Goal: Information Seeking & Learning: Learn about a topic

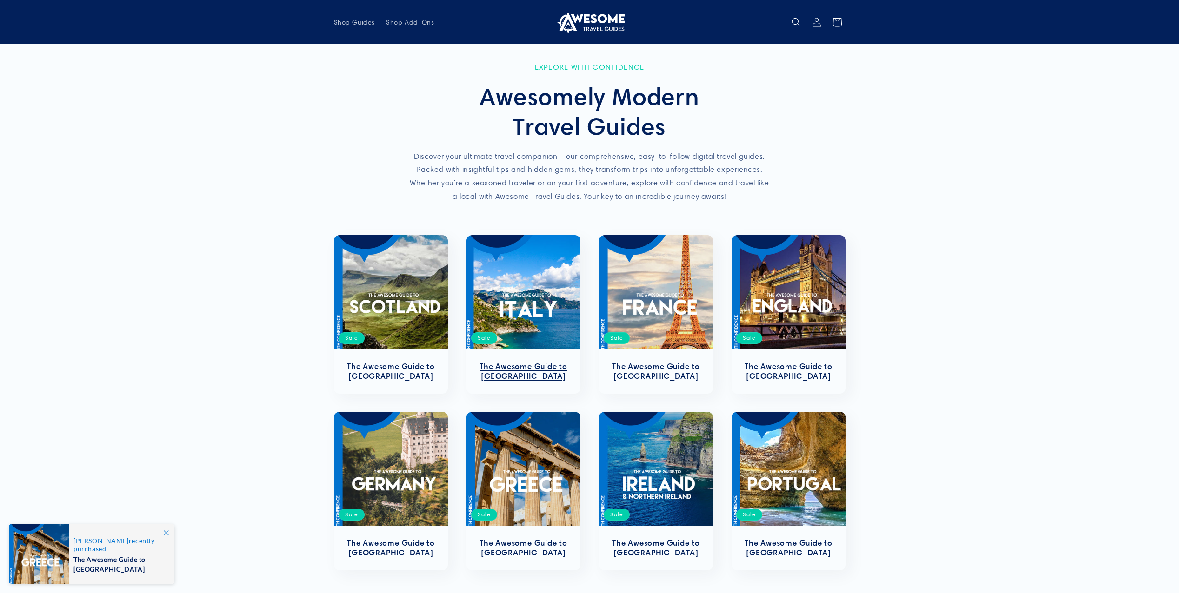
click at [522, 362] on link "The Awesome Guide to [GEOGRAPHIC_DATA]" at bounding box center [523, 372] width 95 height 20
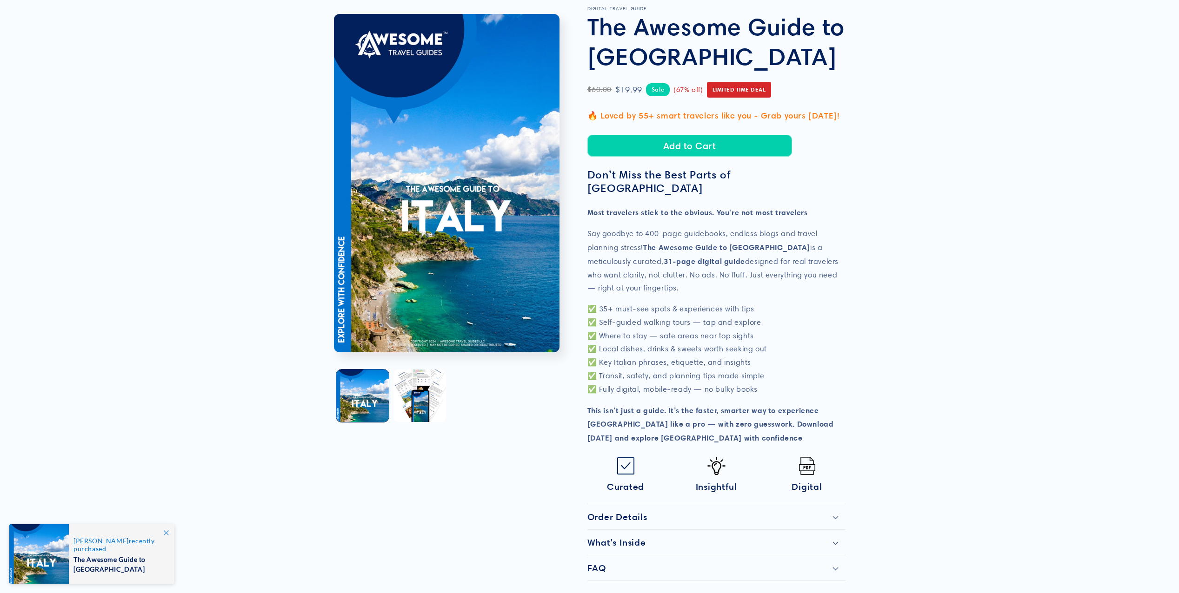
scroll to position [93, 0]
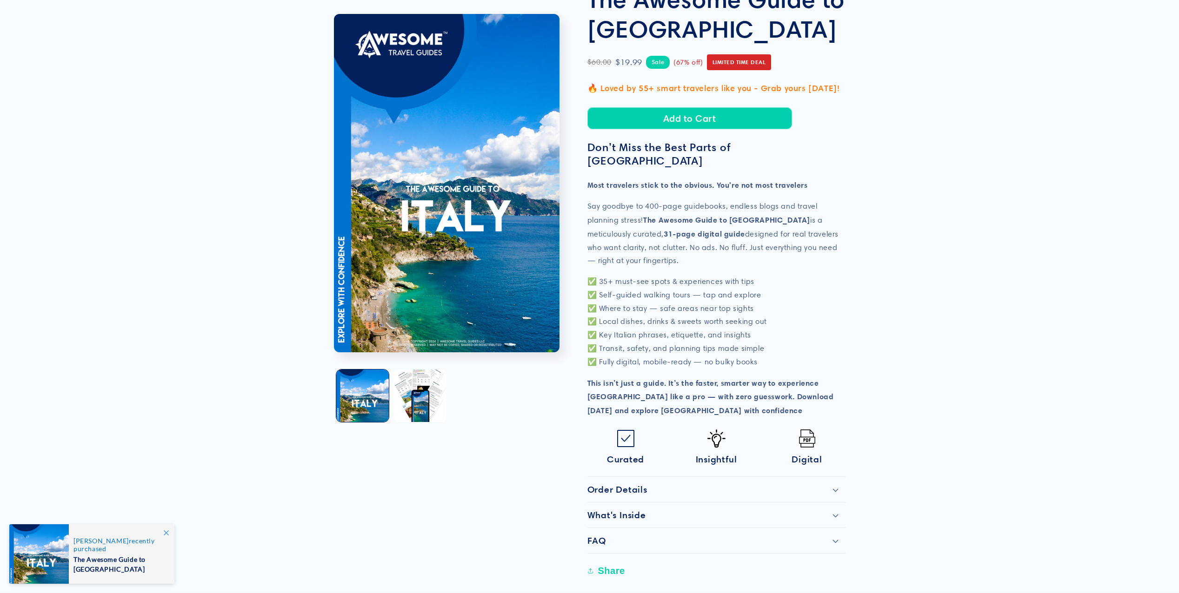
click at [588, 200] on p "Say goodbye to 400-page guidebooks, endless blogs and travel planning stress! T…" at bounding box center [716, 234] width 258 height 68
drag, startPoint x: 590, startPoint y: 196, endPoint x: 872, endPoint y: 235, distance: 284.5
click at [872, 235] on product-info "Skip to product information Open media 1 in modal Open media 2 in modal 1 / of …" at bounding box center [589, 271] width 1179 height 641
click at [850, 280] on div "Skip to product information Open media 1 in modal Open media 2 in modal 1 / of …" at bounding box center [590, 277] width 558 height 610
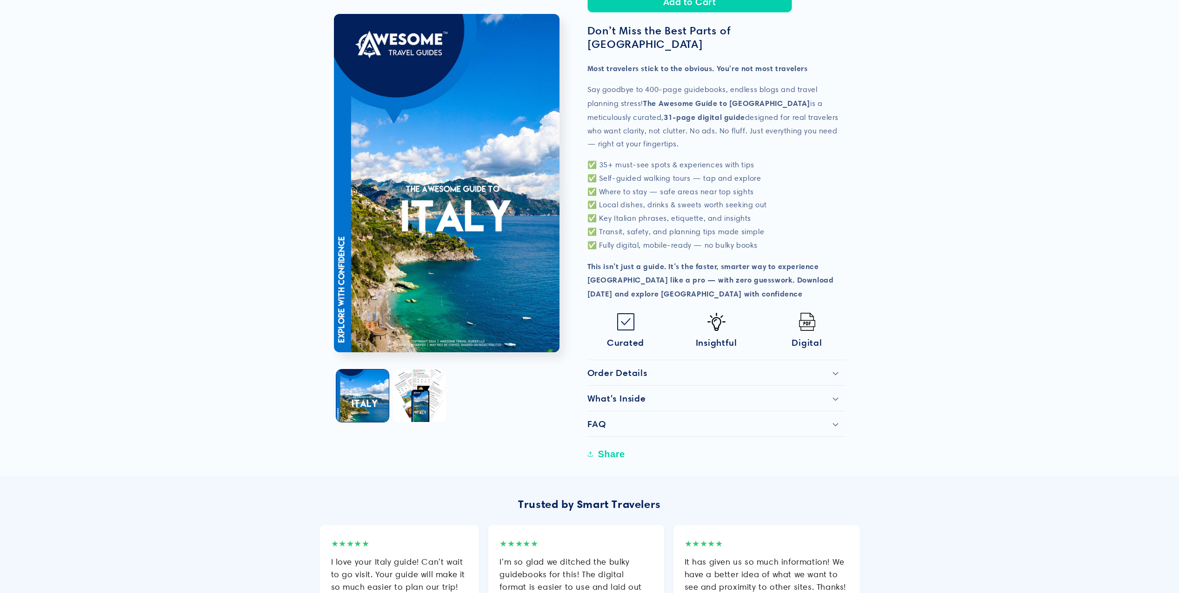
scroll to position [233, 0]
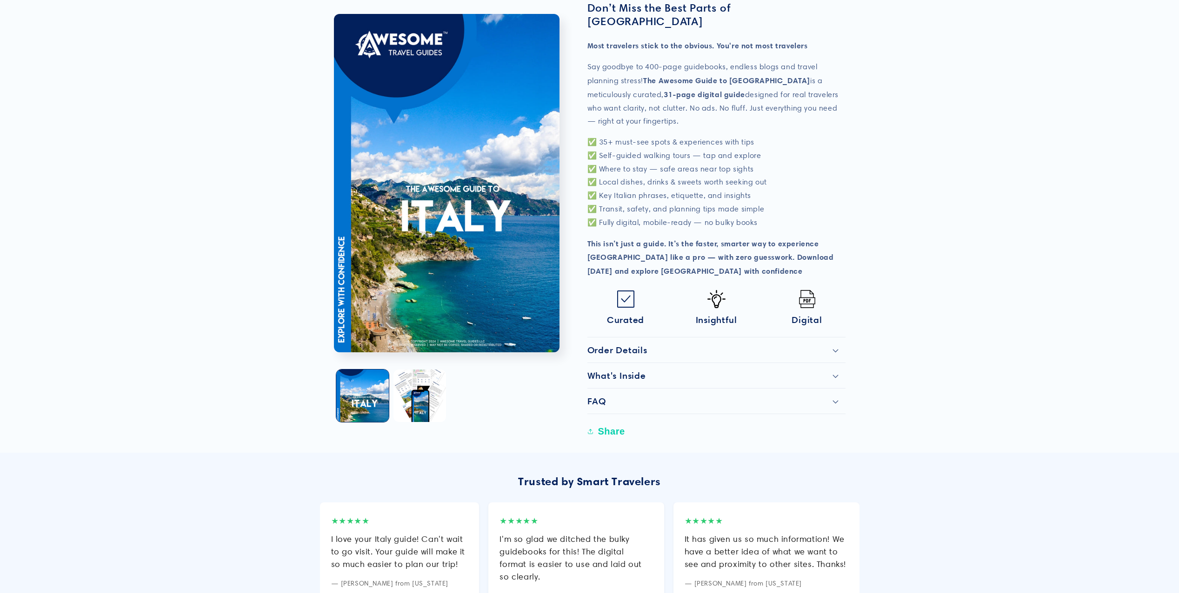
click at [654, 370] on div "What's Inside" at bounding box center [716, 375] width 258 height 11
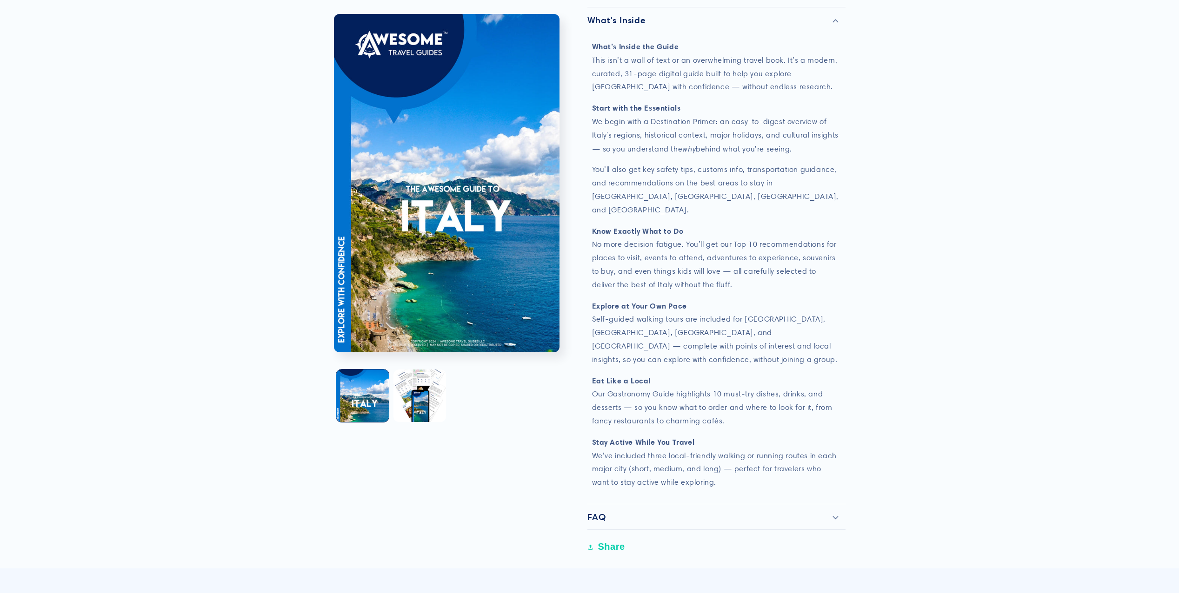
scroll to position [605, 0]
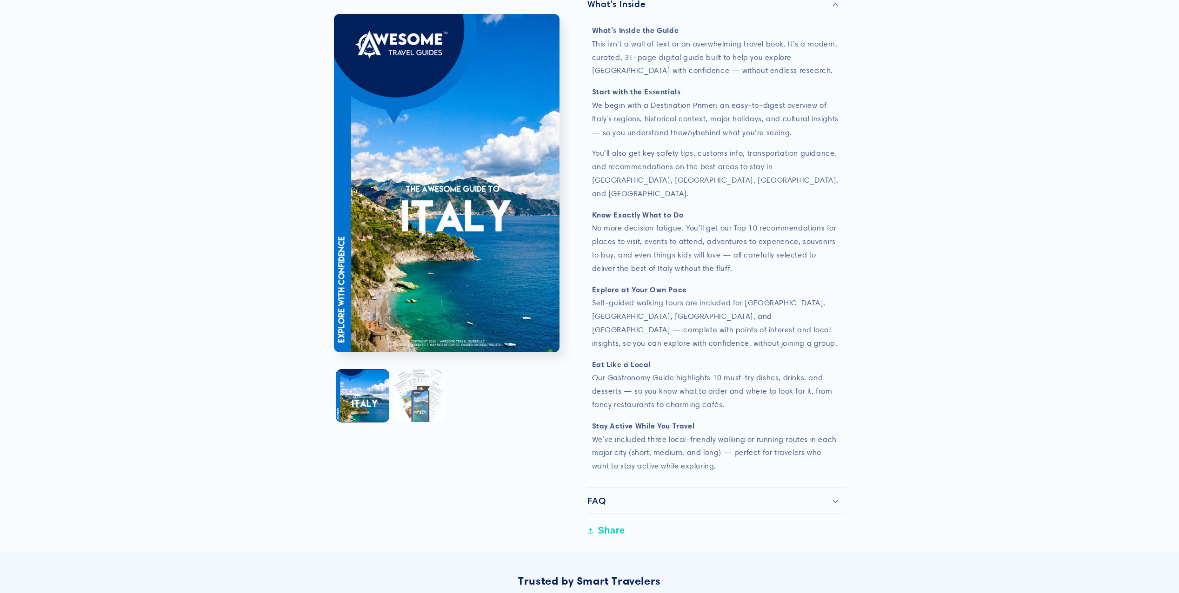
click at [424, 393] on button "Load image 2 in gallery view" at bounding box center [419, 396] width 53 height 53
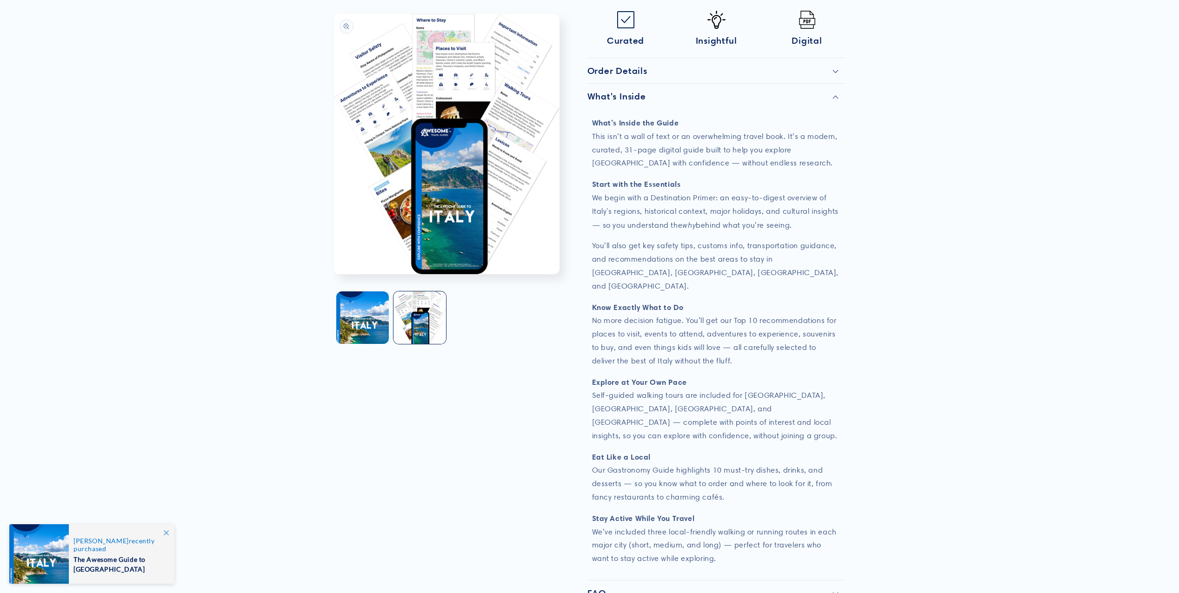
scroll to position [512, 0]
click at [334, 274] on button "Open media 2 in modal" at bounding box center [334, 274] width 0 height 0
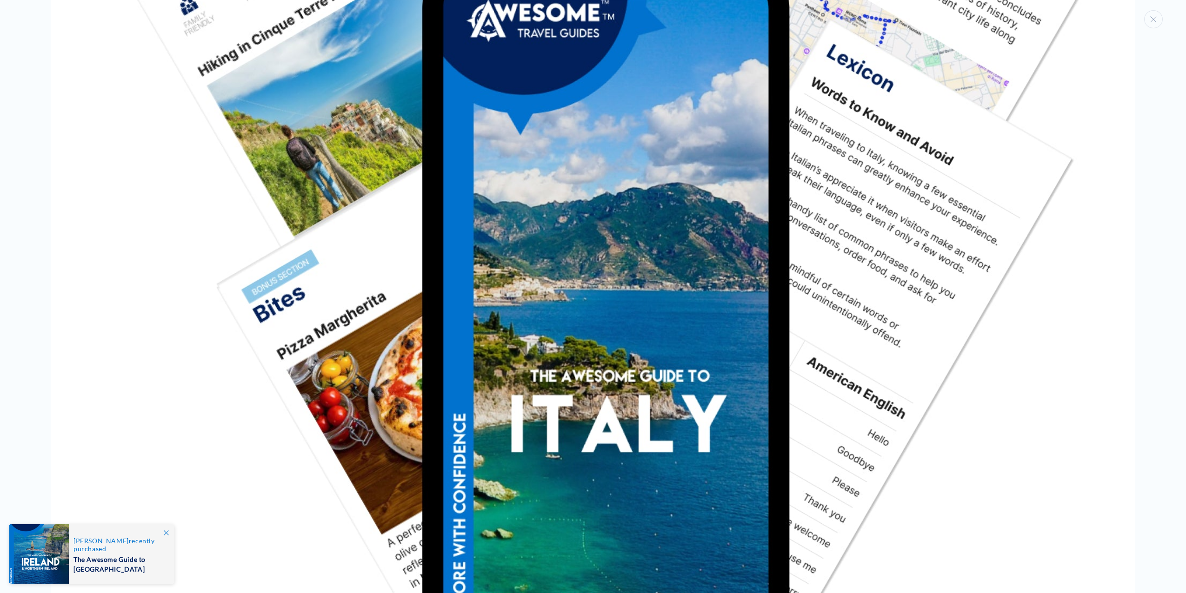
scroll to position [2190, 0]
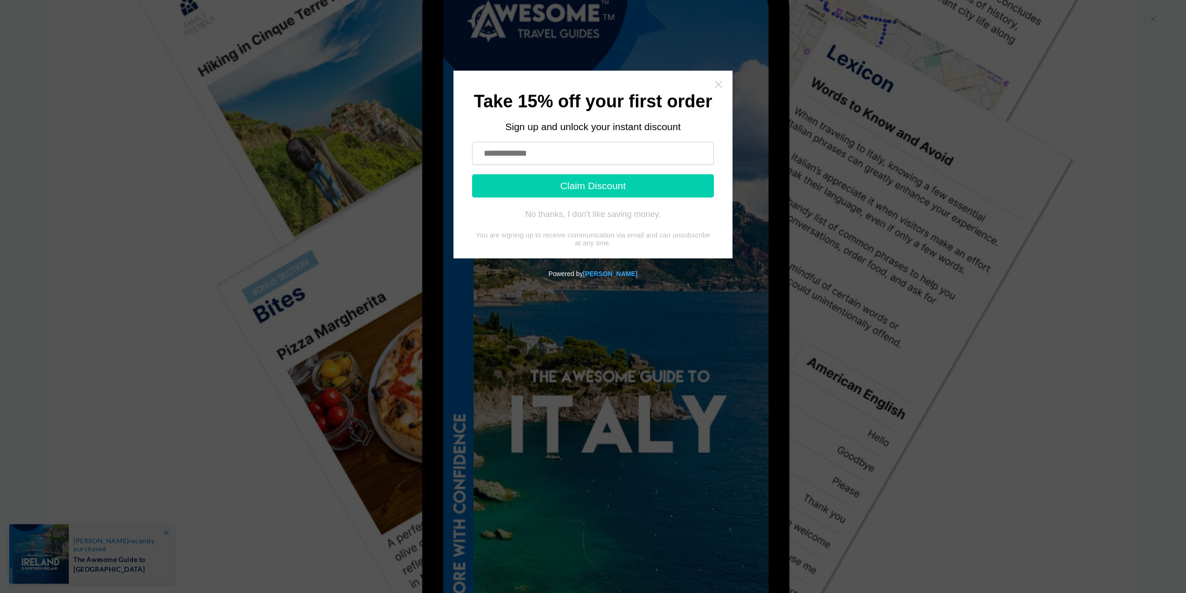
click at [714, 89] on icon "Close widget" at bounding box center [718, 84] width 9 height 9
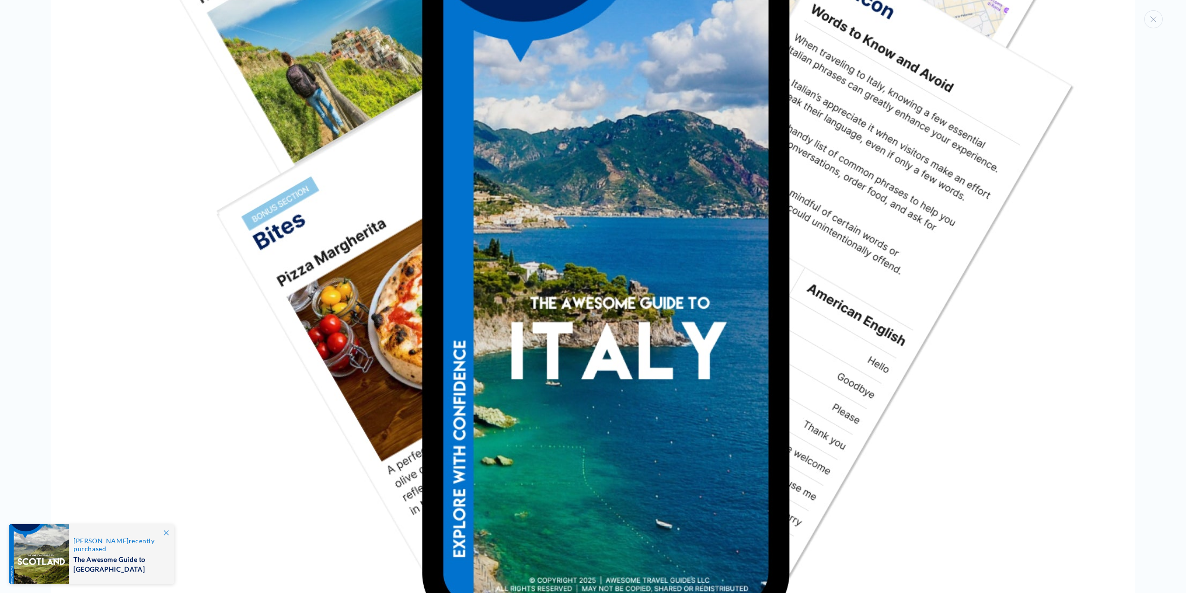
scroll to position [2286, 0]
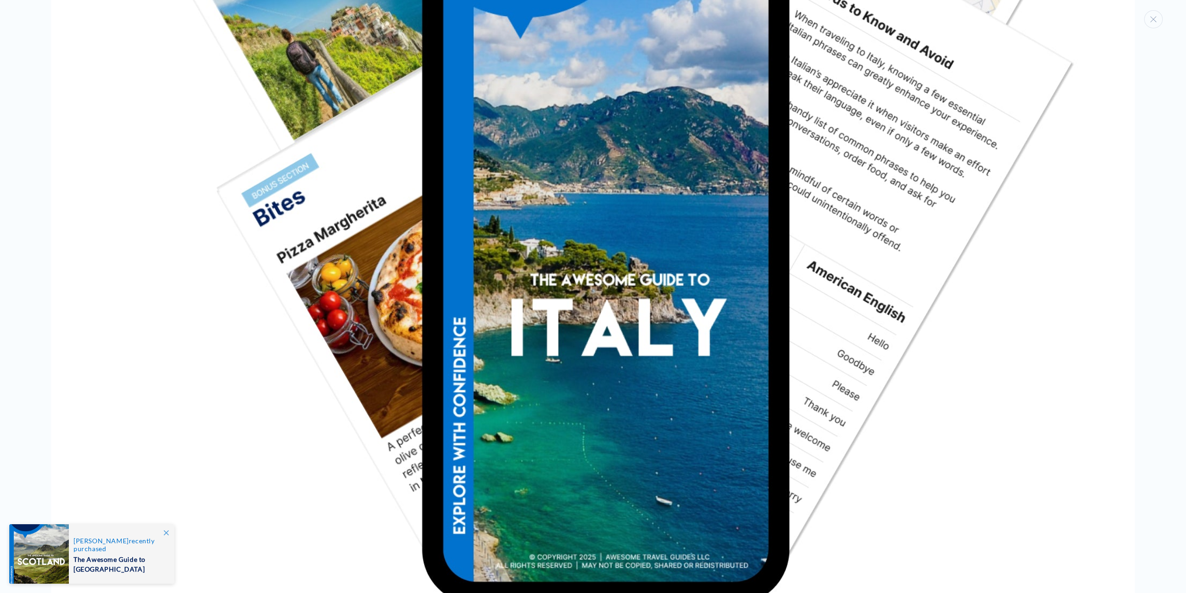
click at [41, 548] on div at bounding box center [39, 555] width 60 height 60
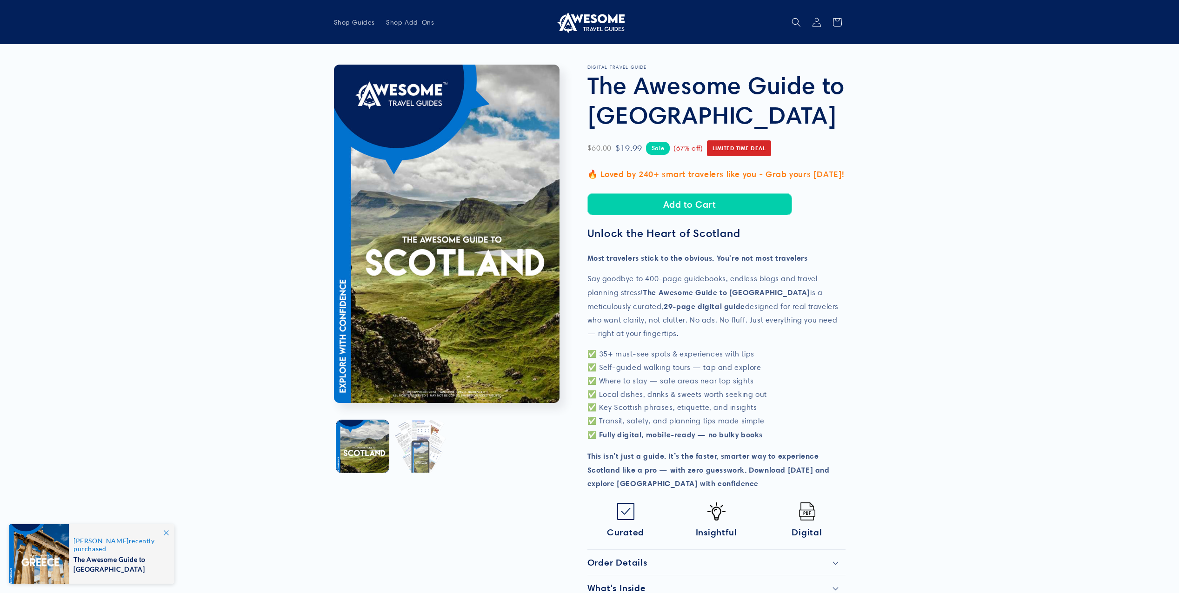
click at [405, 464] on button "Load image 2 in gallery view" at bounding box center [419, 446] width 53 height 53
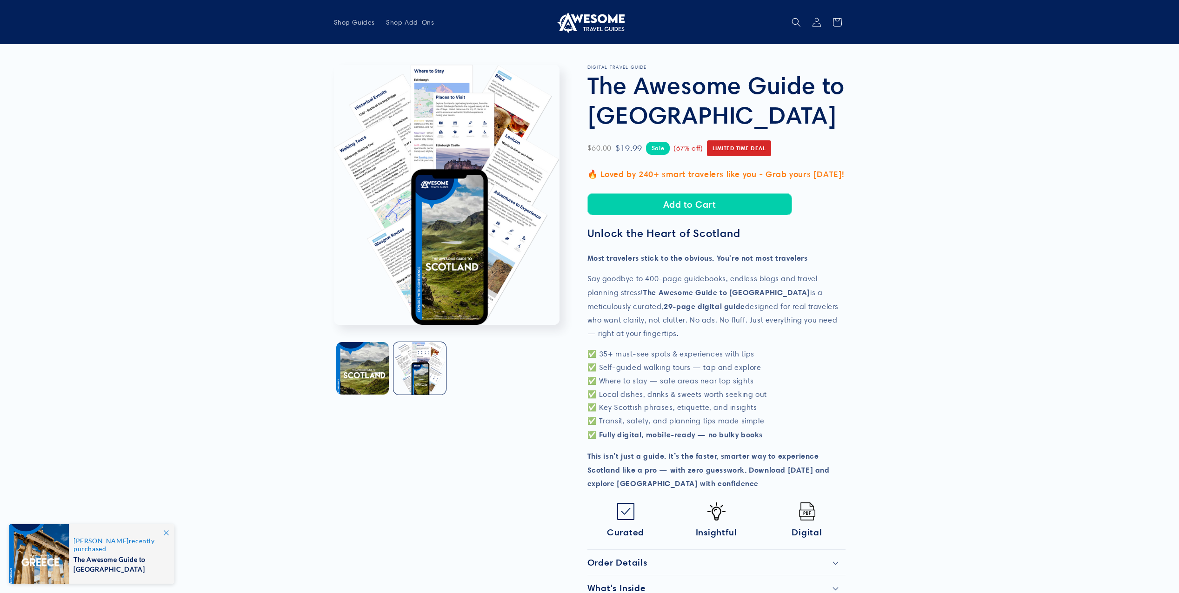
click at [334, 325] on button "Open media 2 in modal" at bounding box center [334, 325] width 0 height 0
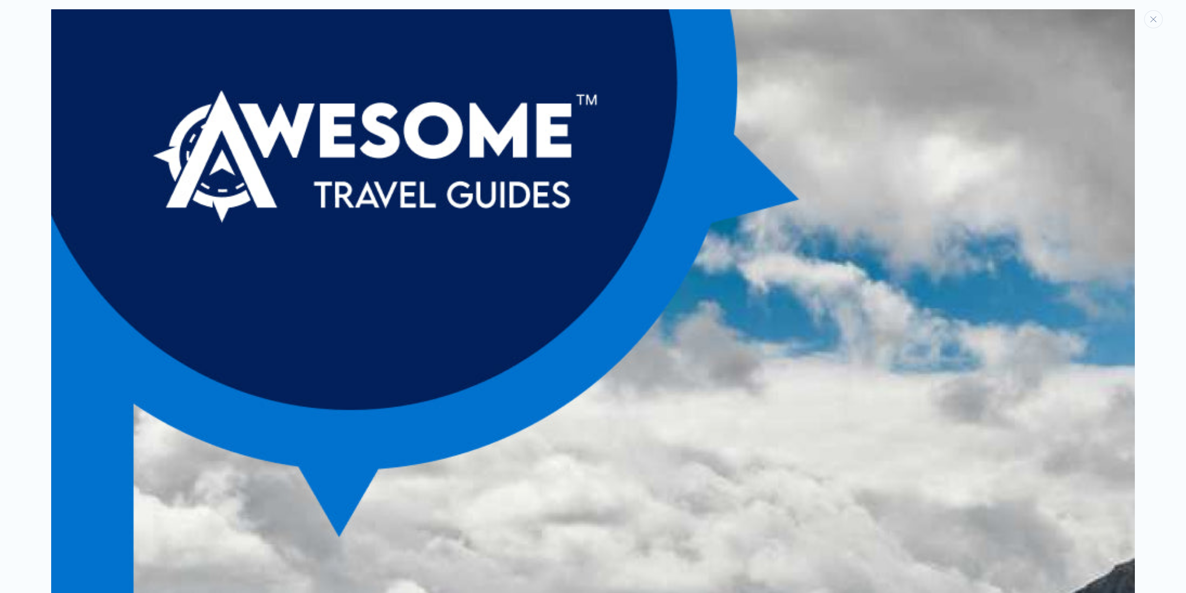
click at [1152, 15] on button "Close" at bounding box center [1153, 19] width 19 height 18
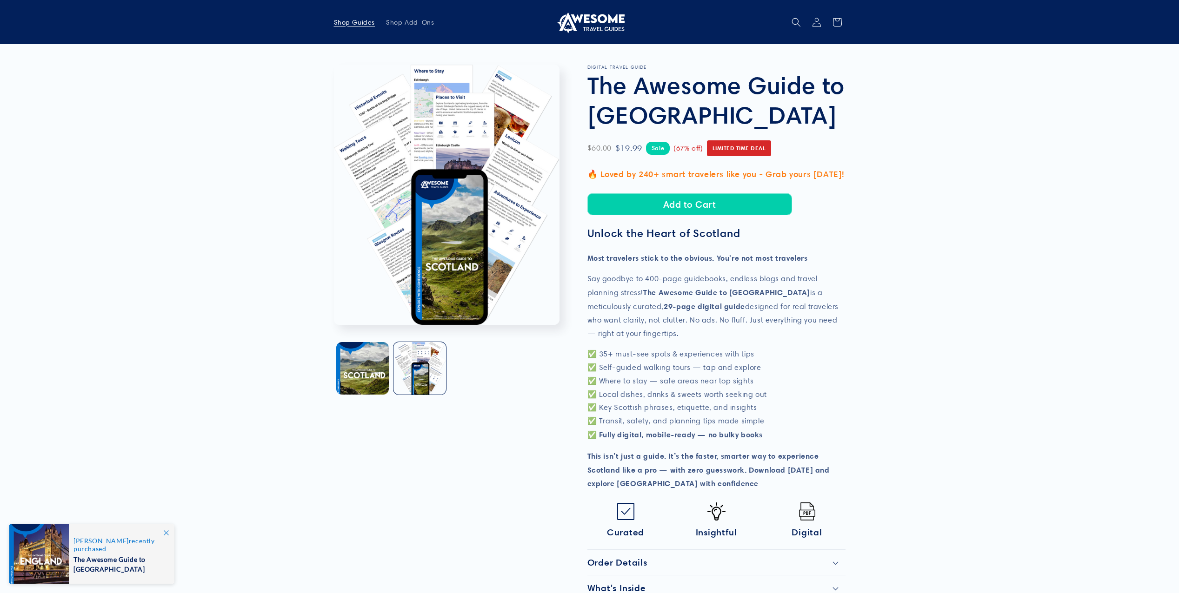
click at [354, 19] on span "Shop Guides" at bounding box center [354, 22] width 41 height 8
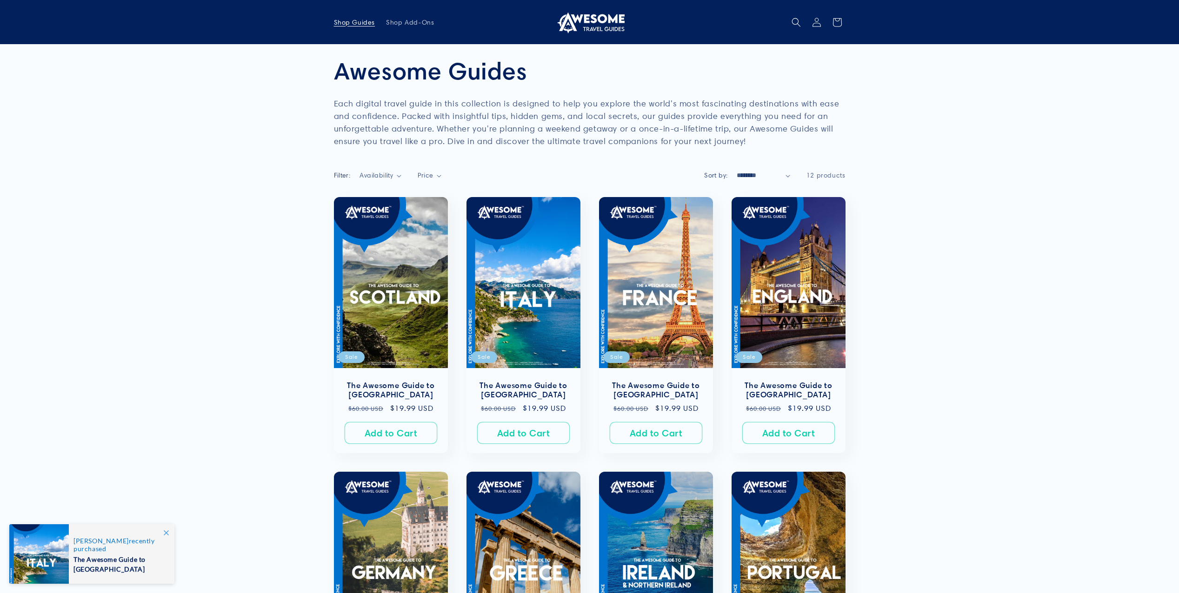
click at [206, 172] on div "Filter: Availability 0 selected Reset Availability In stock (12) In stock (12 p…" at bounding box center [589, 584] width 1179 height 837
